Goal: Transaction & Acquisition: Subscribe to service/newsletter

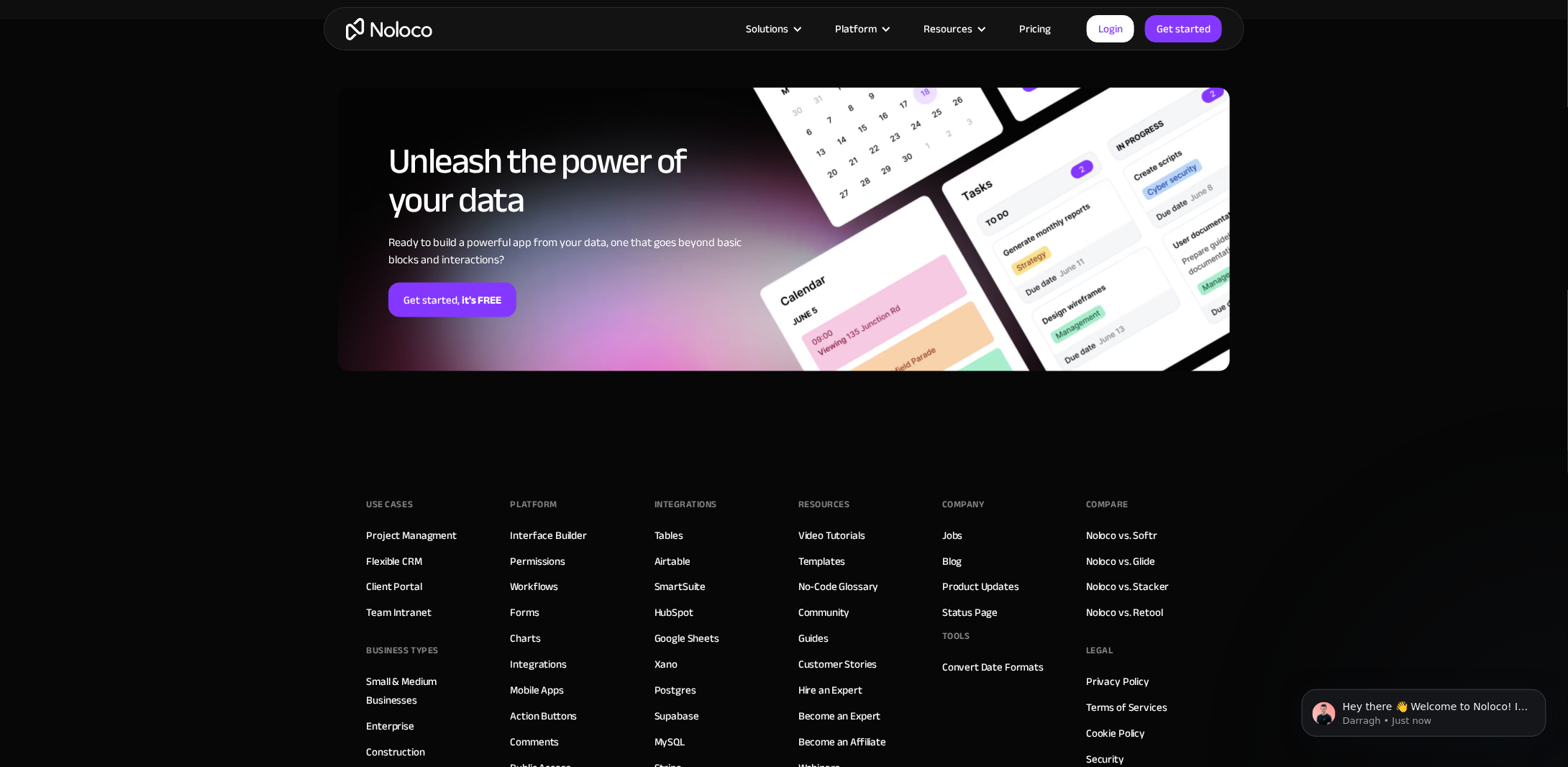
scroll to position [3500, 0]
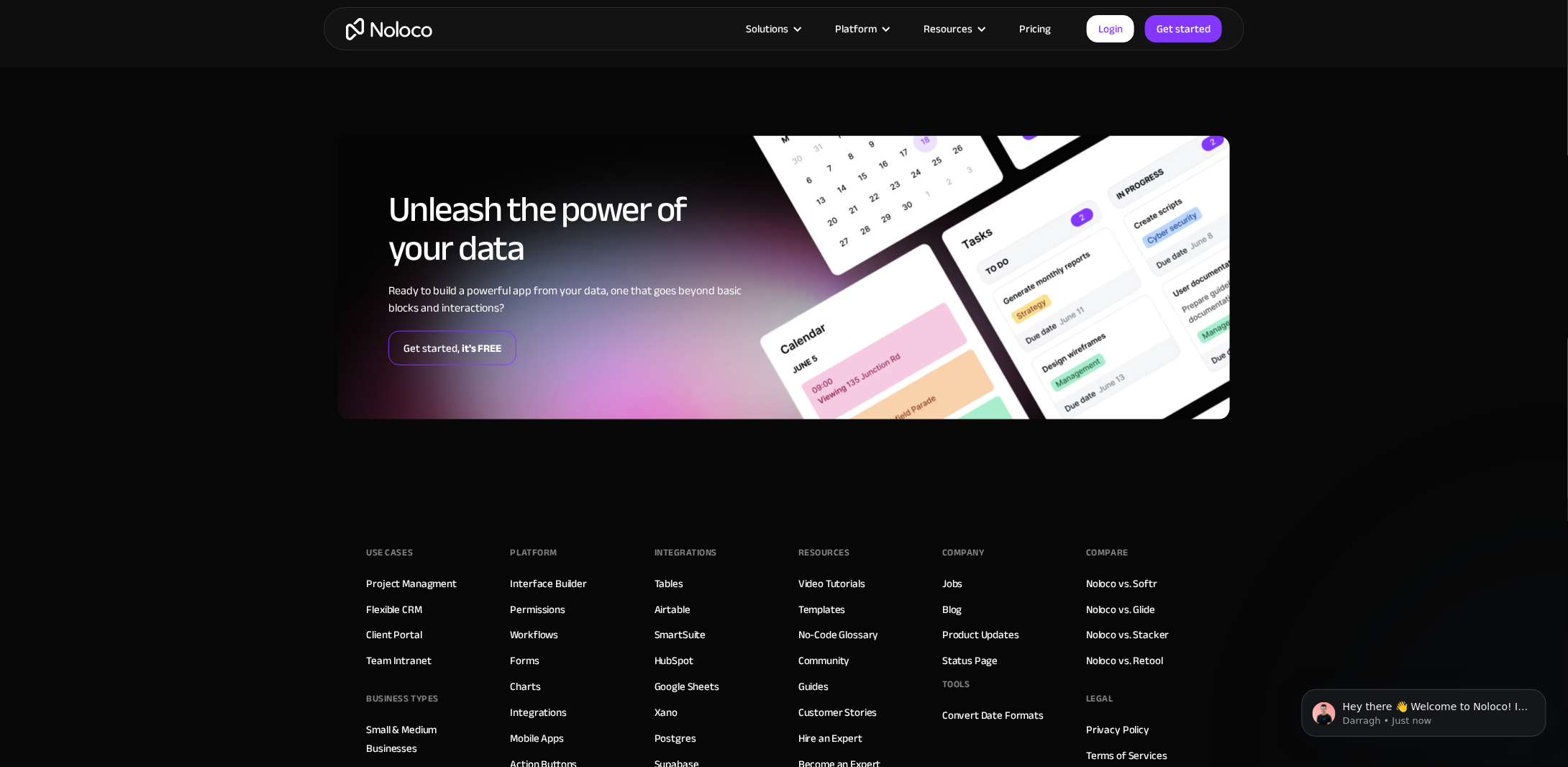
click at [435, 347] on link "Get started, it's FREE" at bounding box center [452, 347] width 128 height 34
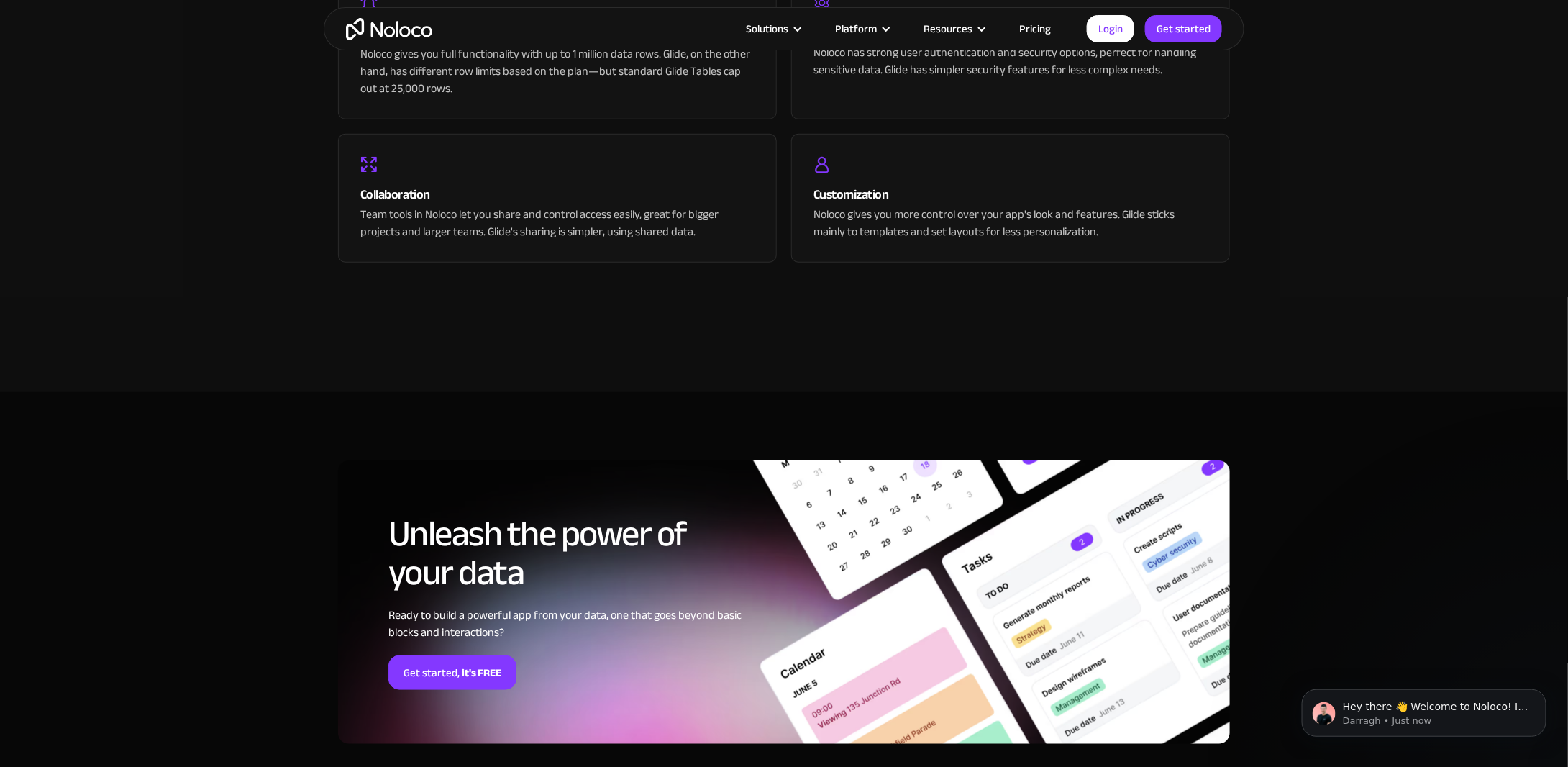
scroll to position [3165, 0]
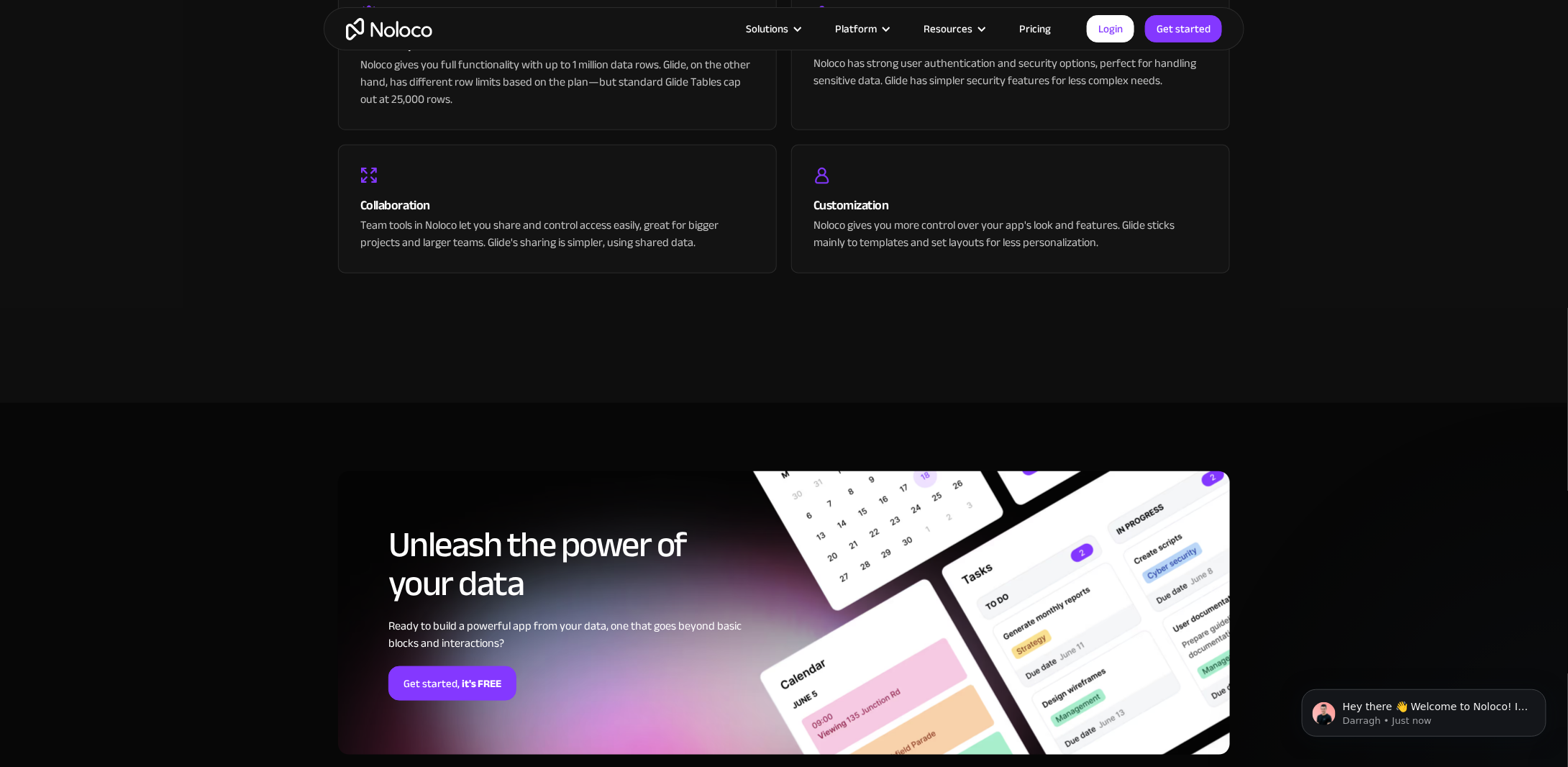
click at [1048, 32] on link "Pricing" at bounding box center [1035, 29] width 68 height 19
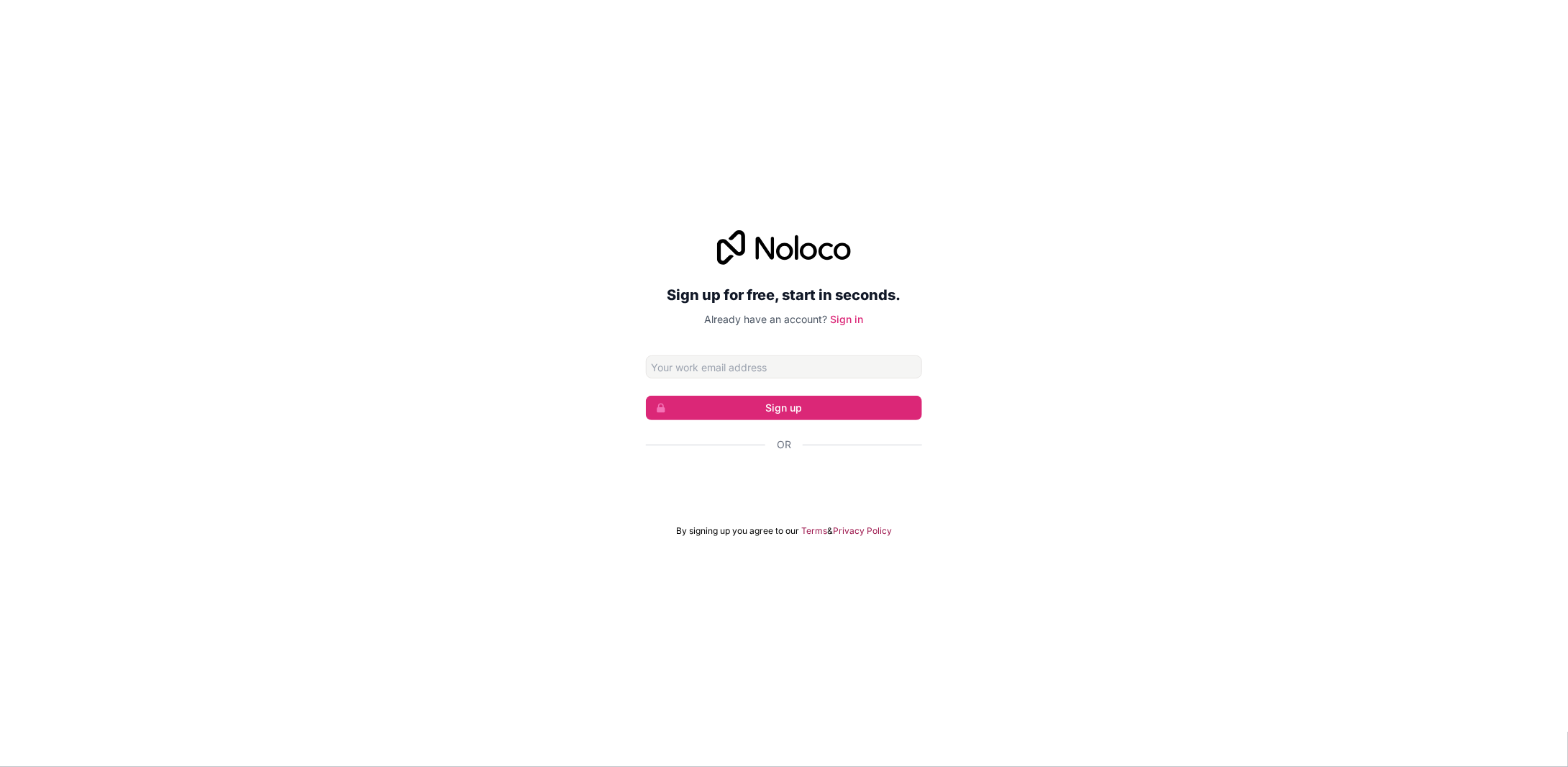
click at [446, 346] on div "Sign up for free, start in seconds. Already have an account? Sign in Sign up Or…" at bounding box center [784, 383] width 1568 height 347
